Goal: Information Seeking & Learning: Learn about a topic

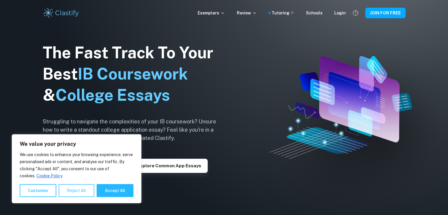
click at [82, 192] on button "Reject All" at bounding box center [77, 190] width 36 height 13
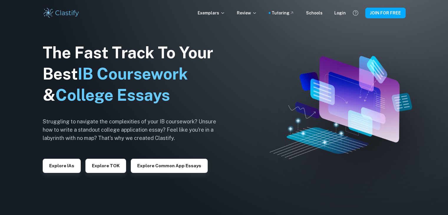
click at [153, 21] on div "Exemplars Review Tutoring Schools Login JOIN FOR FREE" at bounding box center [224, 13] width 448 height 26
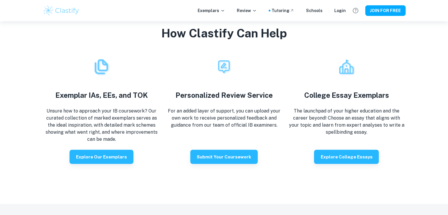
scroll to position [1048, 0]
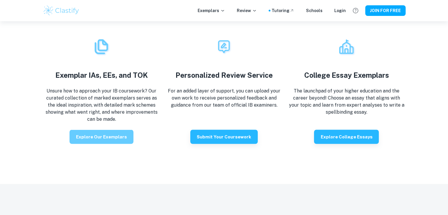
click at [108, 138] on button "Explore our exemplars" at bounding box center [101, 136] width 64 height 14
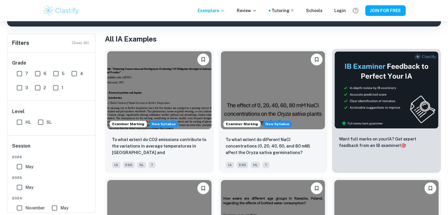
scroll to position [118, 0]
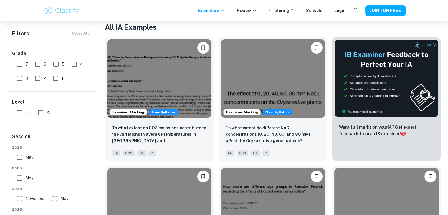
click at [211, 25] on h1 "All IA Examples" at bounding box center [273, 27] width 336 height 11
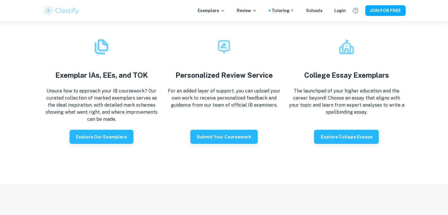
click at [405, 63] on div "How Clastify Can Help Exemplar IAs, EEs, and TOK Unsure how to approach your IB…" at bounding box center [224, 74] width 377 height 138
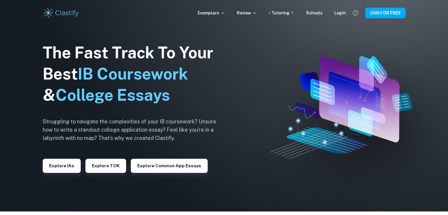
scroll to position [0, 0]
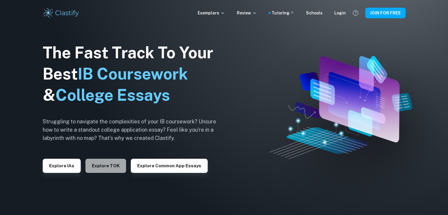
click at [123, 165] on button "Explore TOK" at bounding box center [105, 166] width 41 height 14
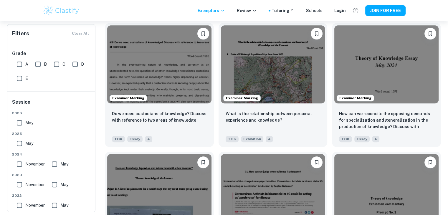
scroll to position [530, 0]
